Goal: Transaction & Acquisition: Obtain resource

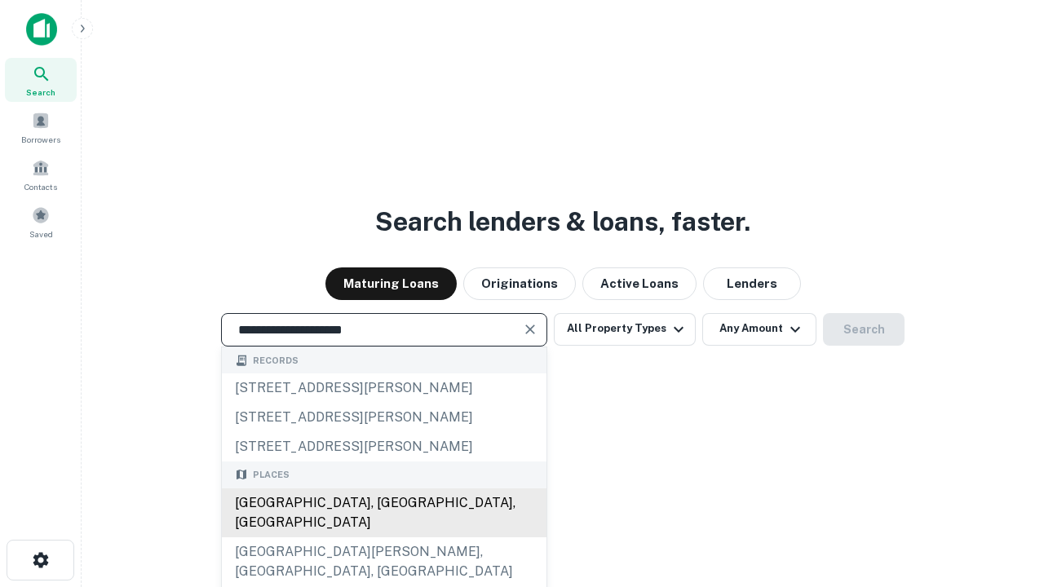
click at [383, 538] on div "[GEOGRAPHIC_DATA], [GEOGRAPHIC_DATA], [GEOGRAPHIC_DATA]" at bounding box center [384, 513] width 325 height 49
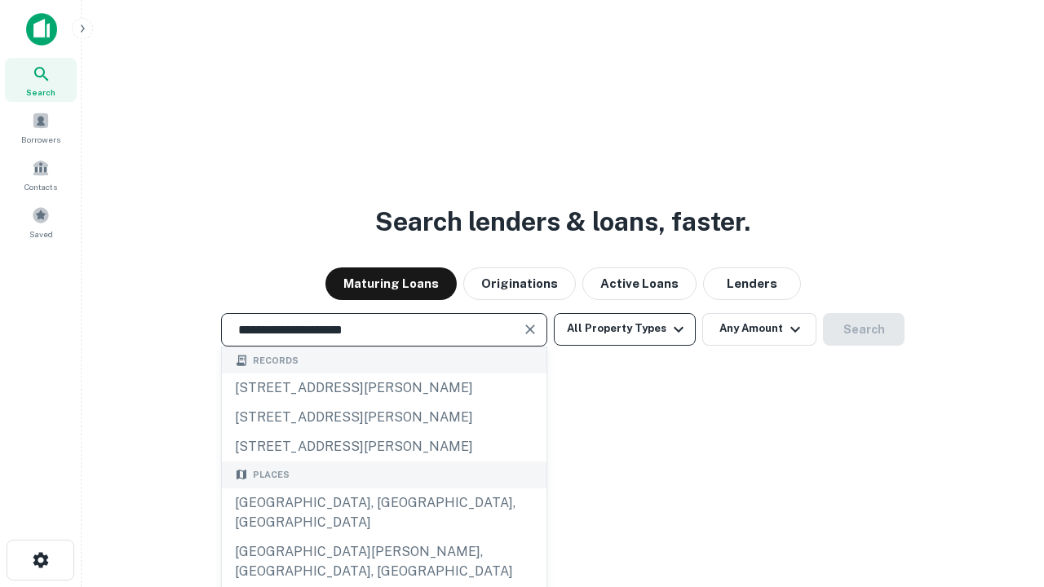
type input "**********"
click at [625, 329] on button "All Property Types" at bounding box center [625, 329] width 142 height 33
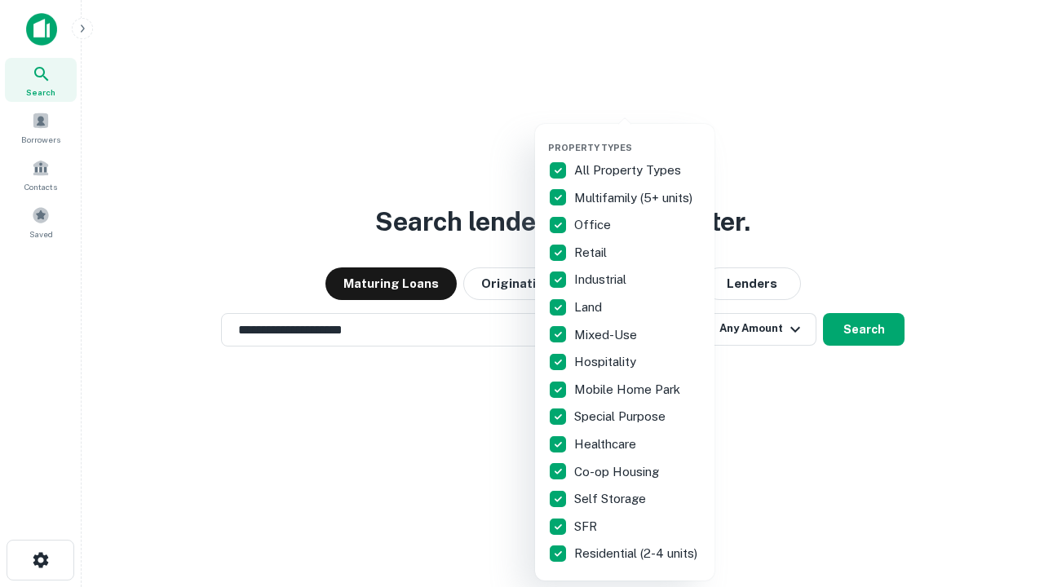
click at [638, 137] on button "button" at bounding box center [637, 137] width 179 height 1
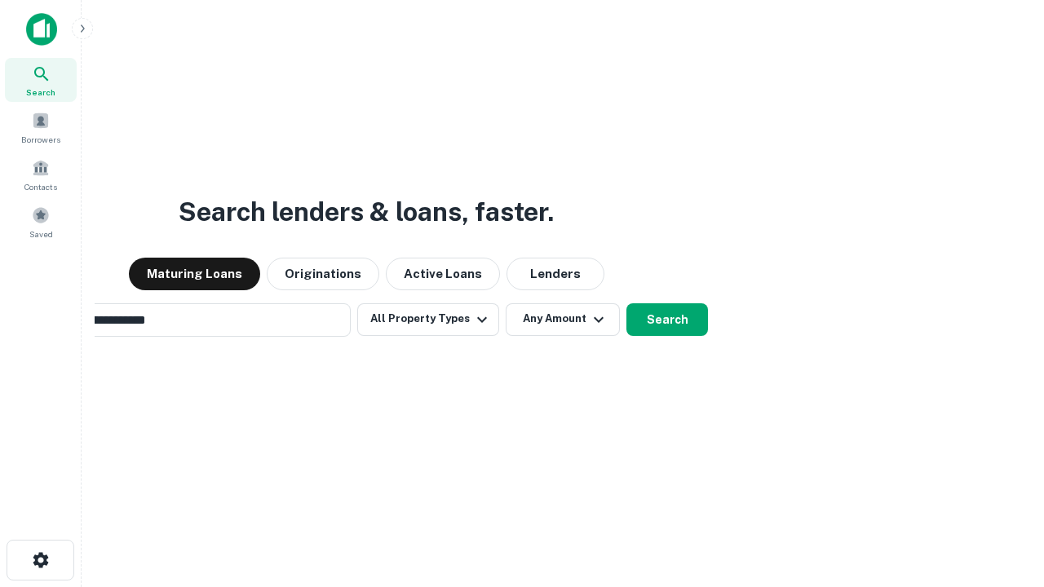
scroll to position [25, 0]
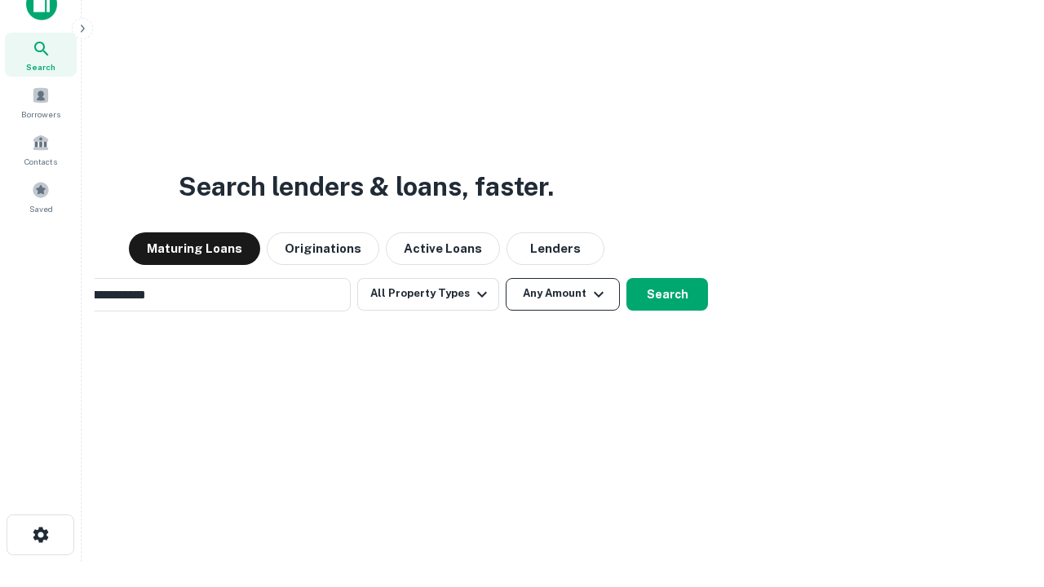
click at [506, 278] on button "Any Amount" at bounding box center [563, 294] width 114 height 33
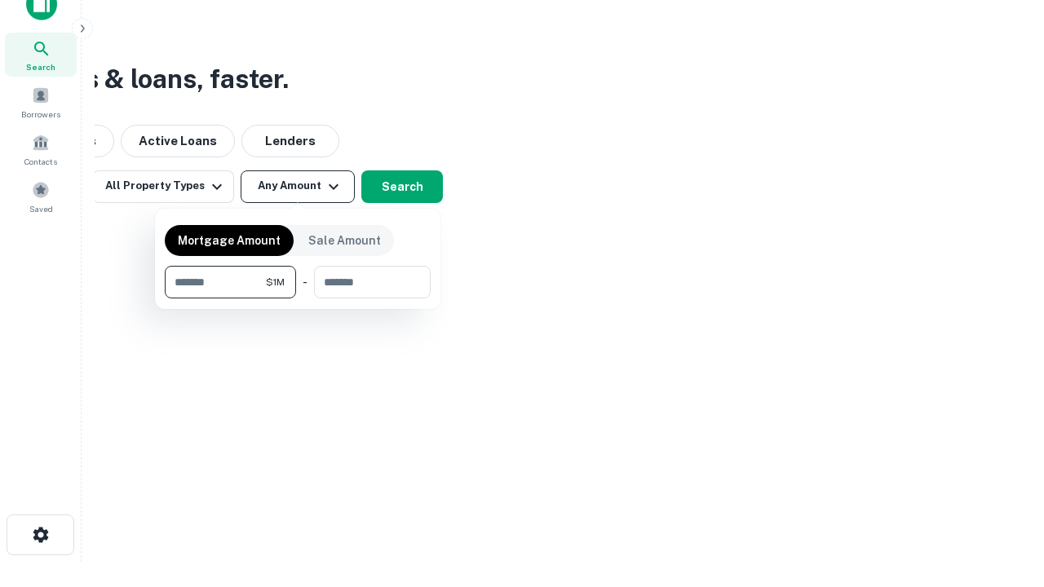
scroll to position [26, 0]
type input "*******"
click at [298, 299] on button "button" at bounding box center [298, 299] width 266 height 1
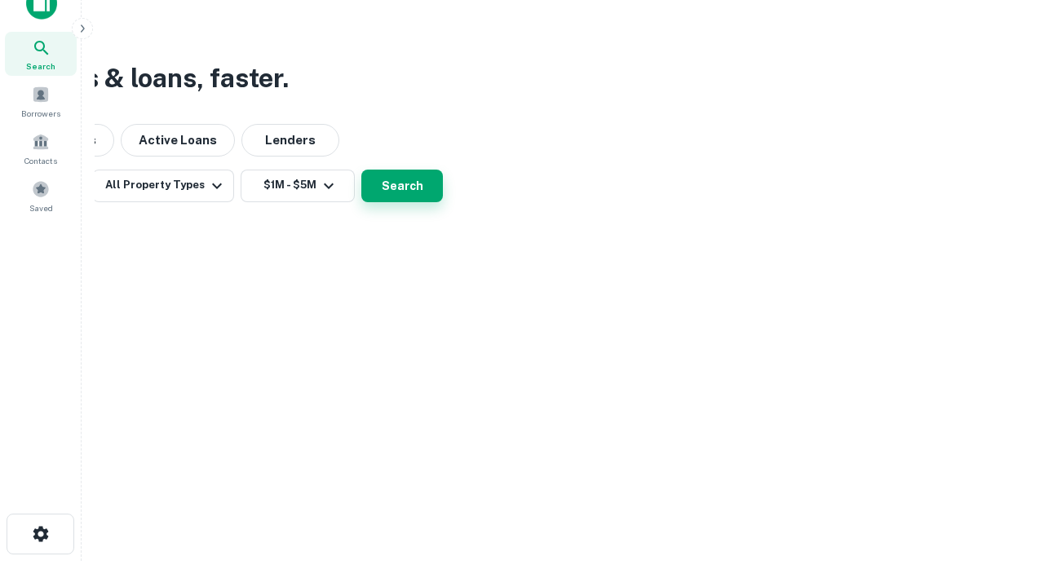
click at [443, 202] on button "Search" at bounding box center [402, 186] width 82 height 33
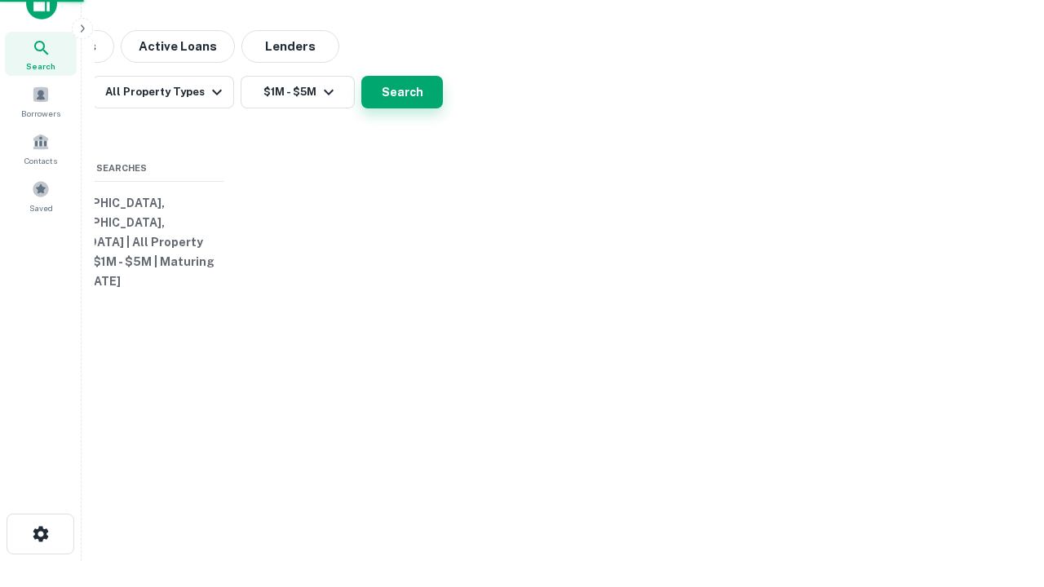
scroll to position [25, 0]
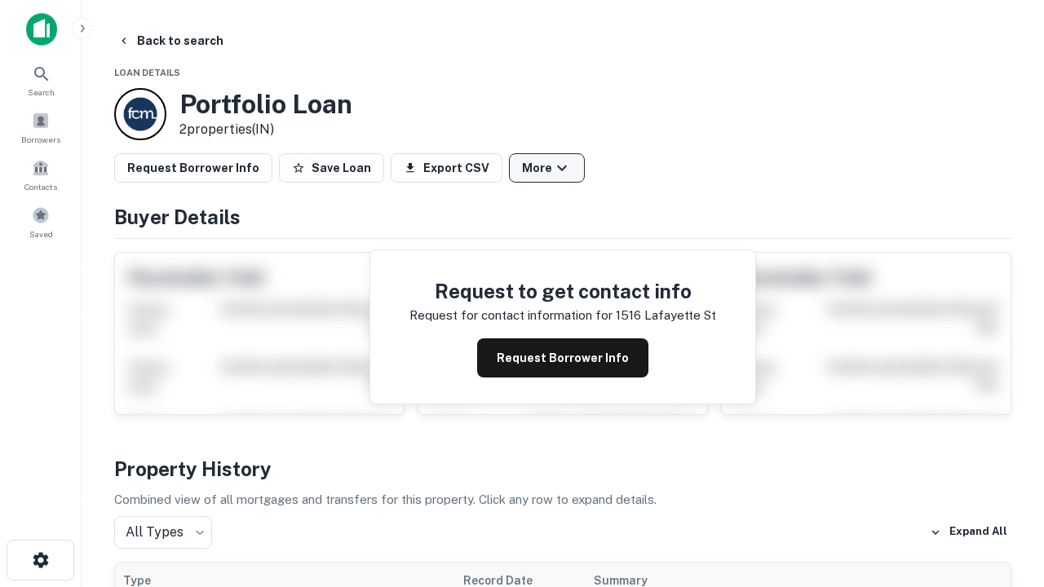
click at [547, 168] on button "More" at bounding box center [547, 167] width 76 height 29
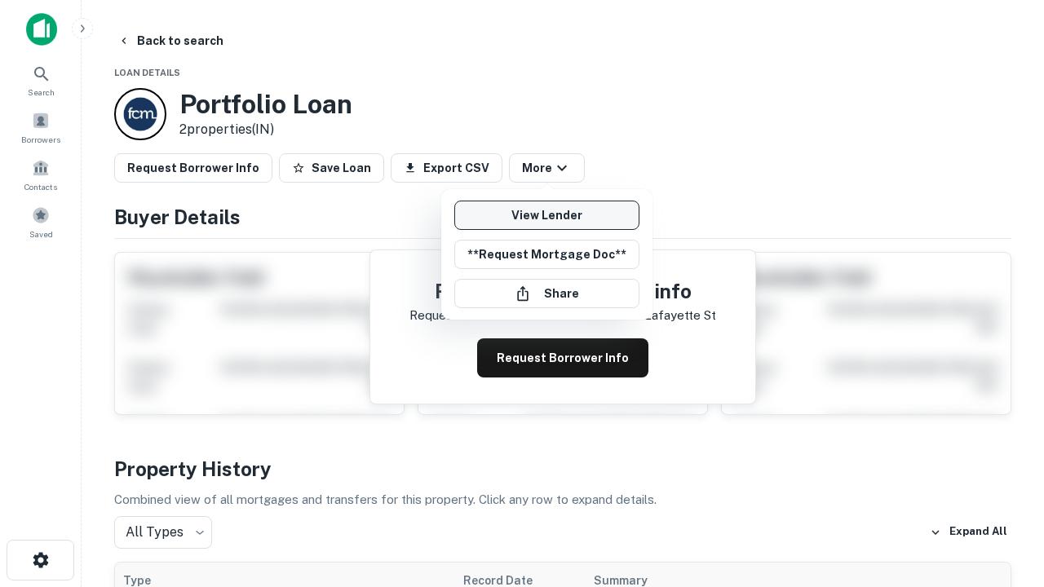
click at [547, 215] on link "View Lender" at bounding box center [546, 215] width 185 height 29
